Goal: Check status: Check status

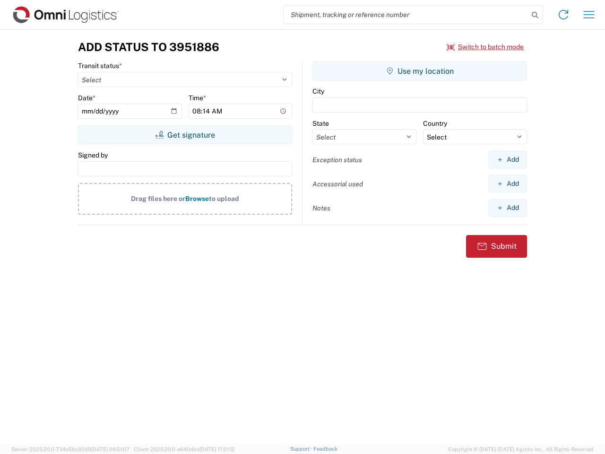
click at [406, 15] on input "search" at bounding box center [405, 15] width 245 height 18
click at [535, 15] on icon at bounding box center [534, 15] width 13 height 13
click at [563, 15] on icon at bounding box center [563, 14] width 15 height 15
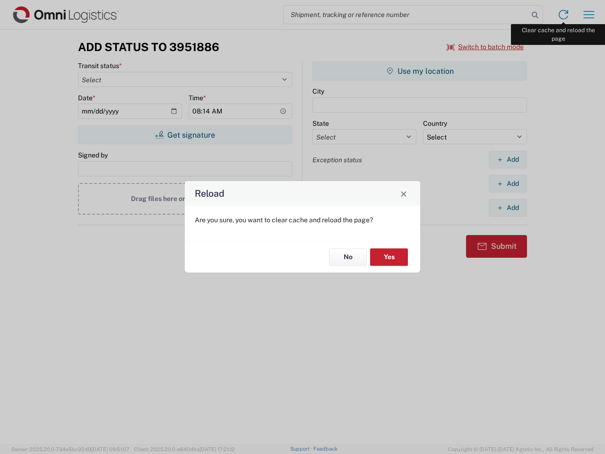
click at [589, 15] on div "Reload Are you sure, you want to clear cache and reload the page? No Yes" at bounding box center [302, 227] width 605 height 454
click at [485, 47] on div "Reload Are you sure, you want to clear cache and reload the page? No Yes" at bounding box center [302, 227] width 605 height 454
click at [185, 135] on div "Reload Are you sure, you want to clear cache and reload the page? No Yes" at bounding box center [302, 227] width 605 height 454
click at [420, 71] on div "Reload Are you sure, you want to clear cache and reload the page? No Yes" at bounding box center [302, 227] width 605 height 454
click at [507, 159] on div "Reload Are you sure, you want to clear cache and reload the page? No Yes" at bounding box center [302, 227] width 605 height 454
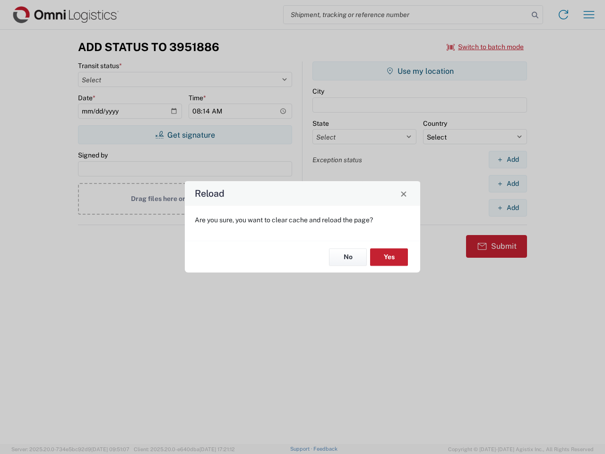
click at [507, 183] on div "Reload Are you sure, you want to clear cache and reload the page? No Yes" at bounding box center [302, 227] width 605 height 454
click at [507, 207] on div "Reload Are you sure, you want to clear cache and reload the page? No Yes" at bounding box center [302, 227] width 605 height 454
